Goal: Find specific page/section: Find specific page/section

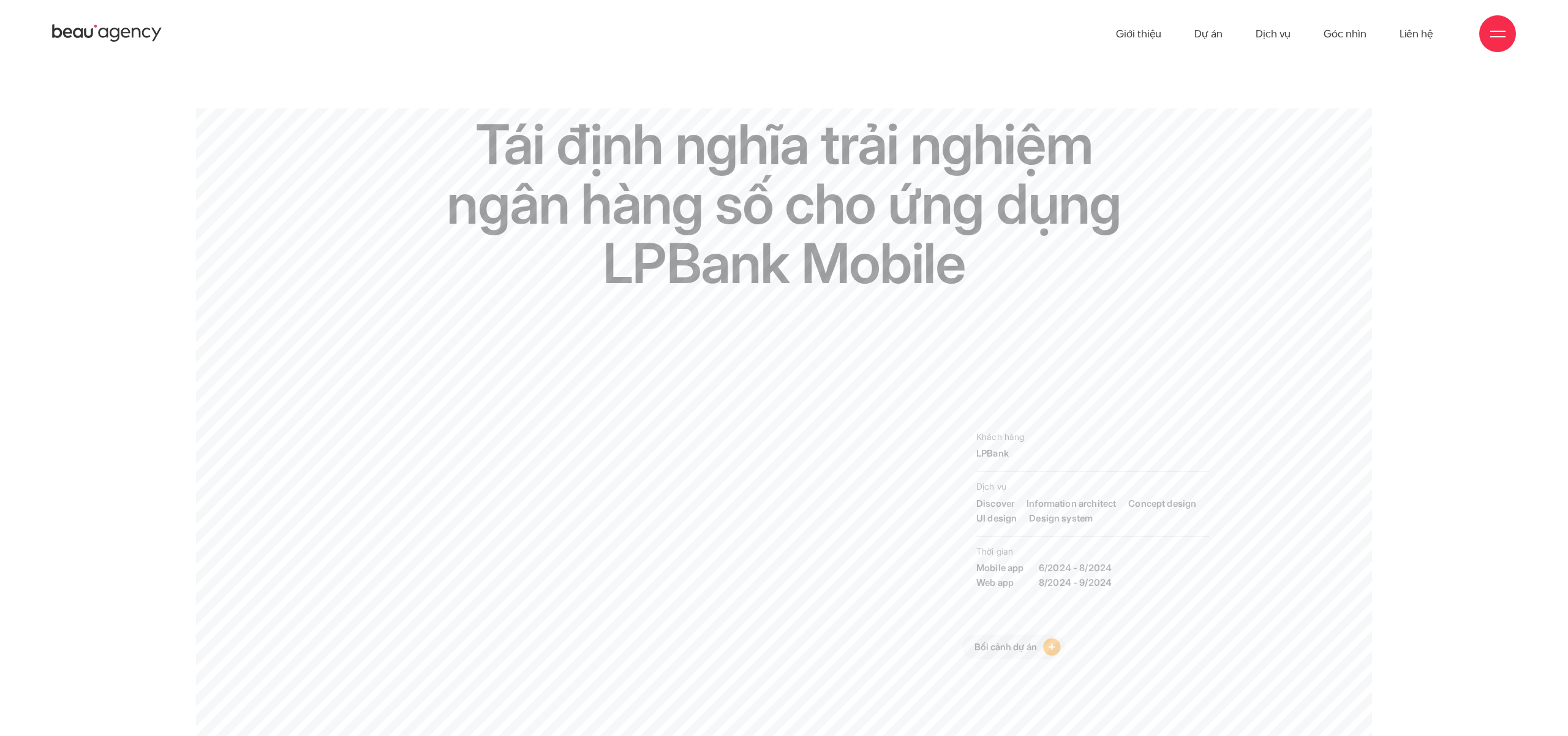
click at [132, 30] on icon at bounding box center [136, 33] width 9 height 10
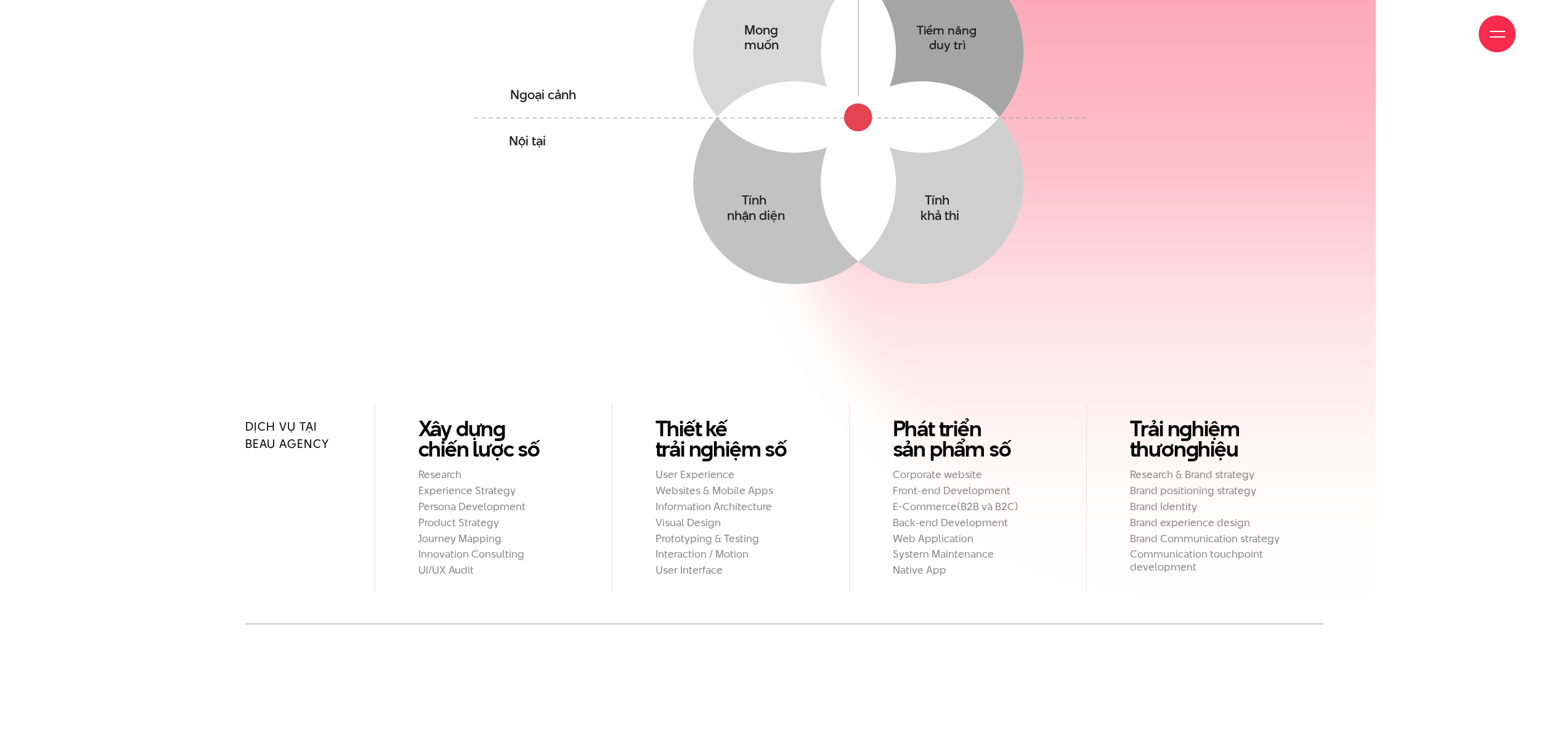
scroll to position [1227, 0]
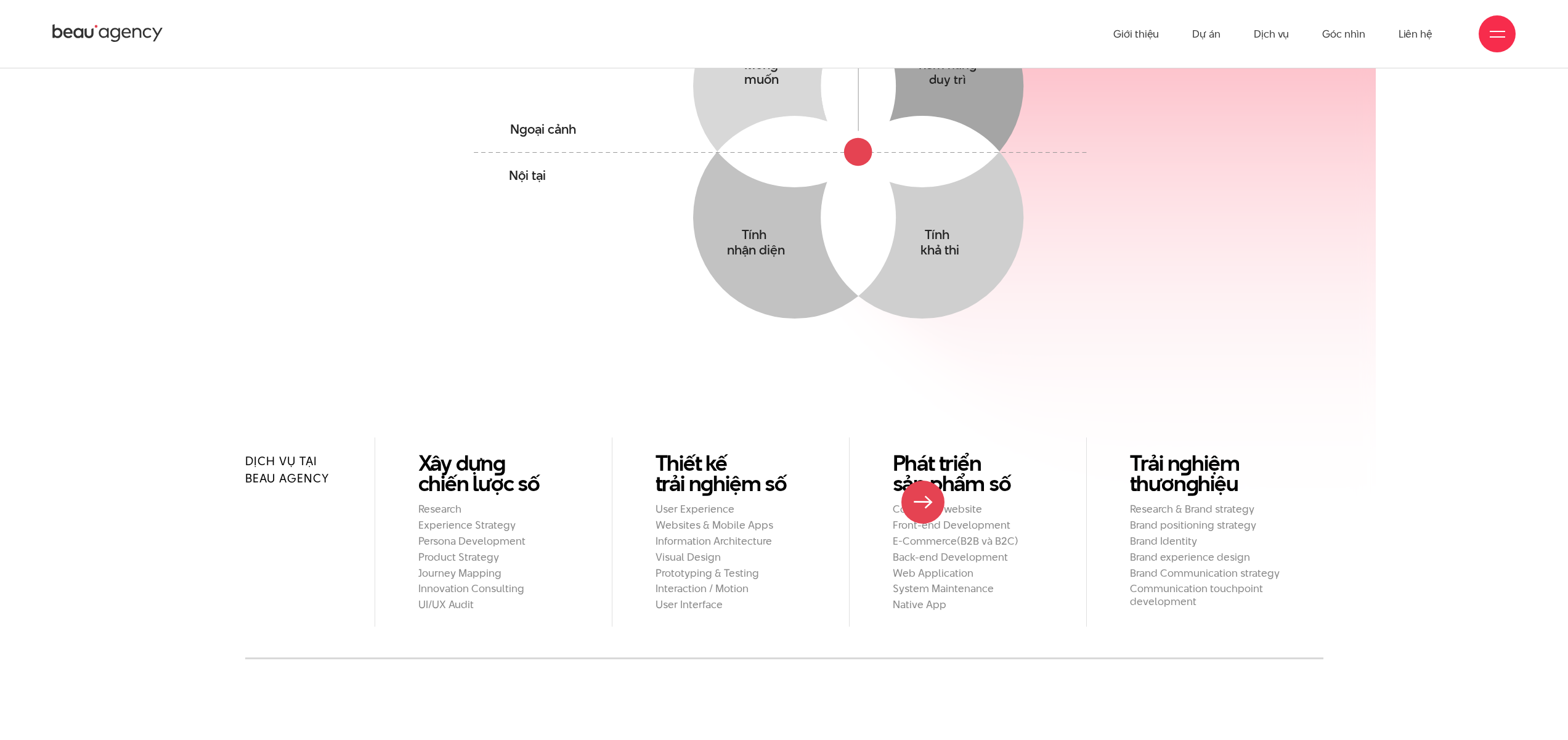
click at [923, 535] on h2 "E-Commerce(B2B và B2C)" at bounding box center [968, 541] width 150 height 13
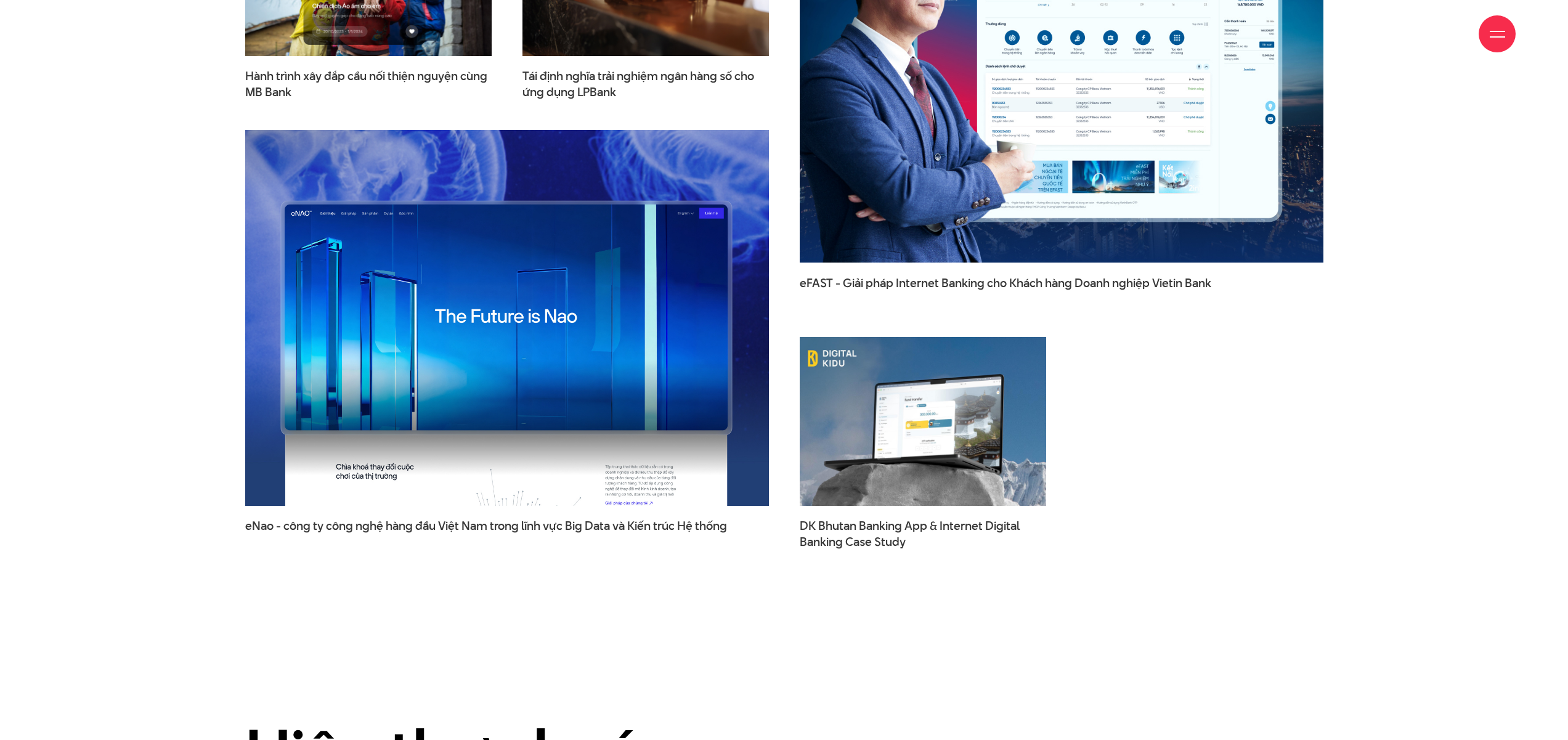
scroll to position [4532, 0]
